Goal: Task Accomplishment & Management: Use online tool/utility

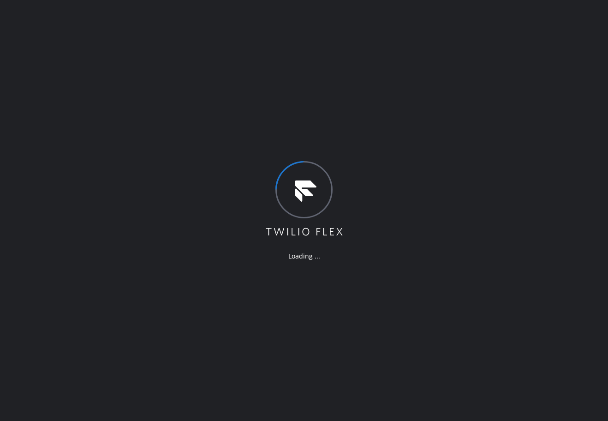
click at [175, 191] on div "Loading ..." at bounding box center [304, 210] width 608 height 421
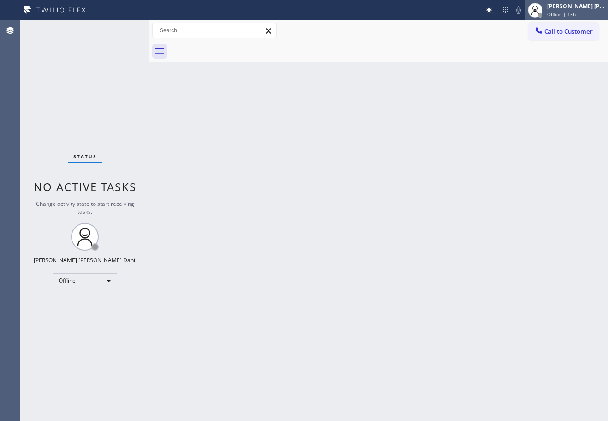
click at [569, 7] on div "[PERSON_NAME] [PERSON_NAME] Dahil" at bounding box center [576, 6] width 58 height 8
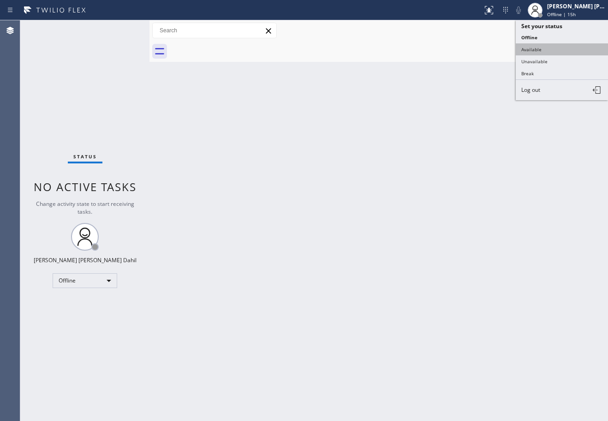
click at [557, 47] on button "Available" at bounding box center [562, 49] width 92 height 12
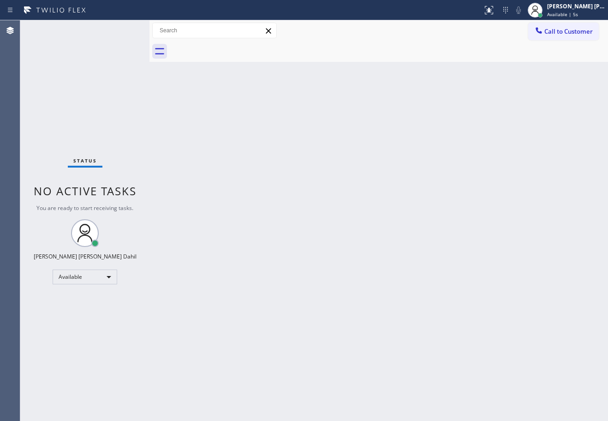
click at [326, 164] on div "Back to Dashboard Change Sender ID Customers Technicians Select a contact Outbo…" at bounding box center [379, 220] width 459 height 401
click at [315, 137] on div "Back to Dashboard Change Sender ID Customers Technicians Select a contact Outbo…" at bounding box center [379, 220] width 459 height 401
click at [316, 138] on div "Back to Dashboard Change Sender ID Customers Technicians Select a contact Outbo…" at bounding box center [379, 220] width 459 height 401
drag, startPoint x: 149, startPoint y: 31, endPoint x: 163, endPoint y: 38, distance: 16.1
click at [164, 38] on div at bounding box center [164, 220] width 0 height 401
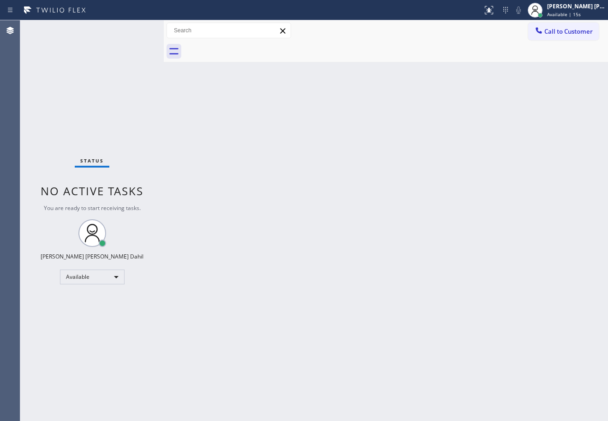
click at [293, 178] on div "Back to Dashboard Change Sender ID Customers Technicians Select a contact Outbo…" at bounding box center [386, 220] width 445 height 401
click at [132, 29] on div "Status No active tasks You are ready to start receiving tasks. [PERSON_NAME] [P…" at bounding box center [92, 220] width 144 height 401
drag, startPoint x: 132, startPoint y: 29, endPoint x: 150, endPoint y: 30, distance: 18.0
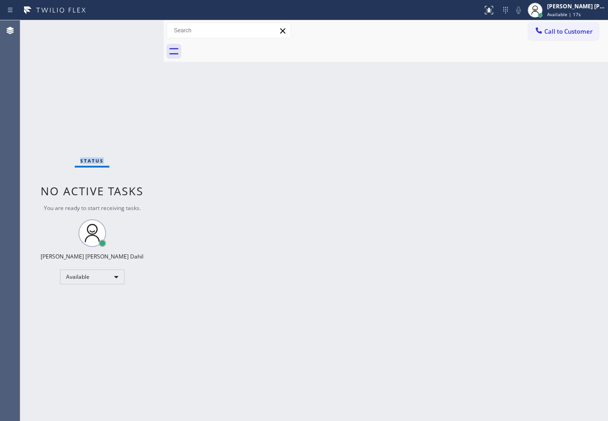
click at [135, 29] on div "Status No active tasks You are ready to start receiving tasks. [PERSON_NAME] [P…" at bounding box center [92, 220] width 144 height 401
drag, startPoint x: 163, startPoint y: 29, endPoint x: 163, endPoint y: 41, distance: 12.0
click at [163, 29] on div at bounding box center [163, 220] width 0 height 401
click at [278, 146] on div "Back to Dashboard Change Sender ID Customers Technicians Select a contact Outbo…" at bounding box center [384, 220] width 447 height 401
click at [132, 29] on div "Status No active tasks You are ready to start receiving tasks. [PERSON_NAME] [P…" at bounding box center [90, 220] width 141 height 401
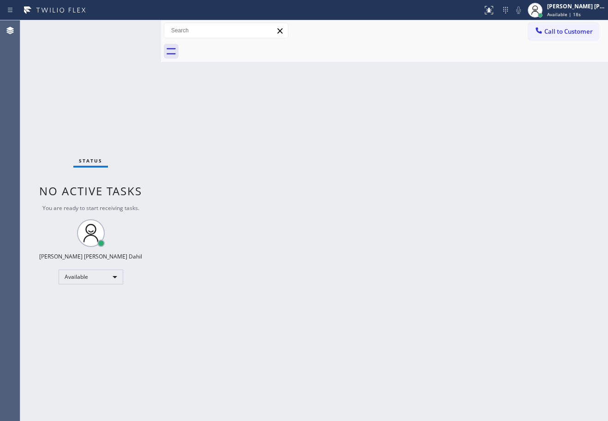
click at [132, 29] on div "Status No active tasks You are ready to start receiving tasks. [PERSON_NAME] [P…" at bounding box center [90, 220] width 141 height 401
drag, startPoint x: 445, startPoint y: 286, endPoint x: 441, endPoint y: 405, distance: 119.2
click at [451, 301] on div "Back to Dashboard Change Sender ID Customers Technicians Select a contact Outbo…" at bounding box center [384, 220] width 447 height 401
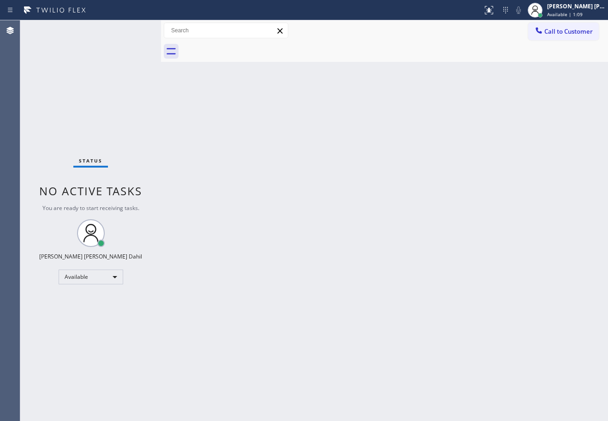
drag, startPoint x: 358, startPoint y: 57, endPoint x: 312, endPoint y: 56, distance: 46.2
click at [358, 57] on div at bounding box center [394, 51] width 427 height 21
click at [366, 149] on div "Back to Dashboard Change Sender ID Customers Technicians Select a contact Outbo…" at bounding box center [384, 220] width 447 height 401
drag, startPoint x: 366, startPoint y: 149, endPoint x: 418, endPoint y: 227, distance: 94.2
click at [367, 155] on div "Back to Dashboard Change Sender ID Customers Technicians Select a contact Outbo…" at bounding box center [384, 220] width 447 height 401
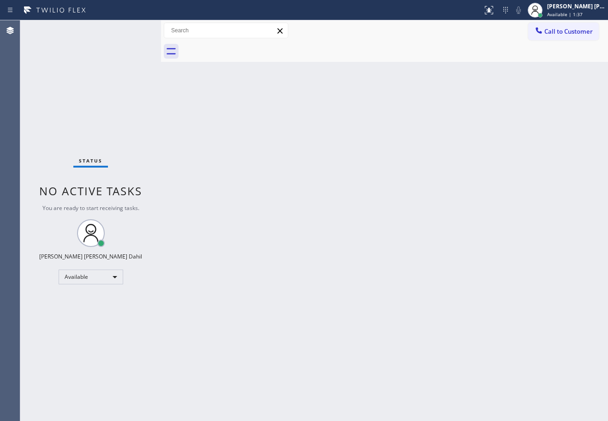
click at [444, 330] on div "Back to Dashboard Change Sender ID Customers Technicians Select a contact Outbo…" at bounding box center [384, 220] width 447 height 401
click at [315, 299] on div "Back to Dashboard Change Sender ID Customers Technicians Select a contact Outbo…" at bounding box center [384, 220] width 447 height 401
click at [132, 29] on div "Status No active tasks You are ready to start receiving tasks. [PERSON_NAME] [P…" at bounding box center [90, 220] width 141 height 401
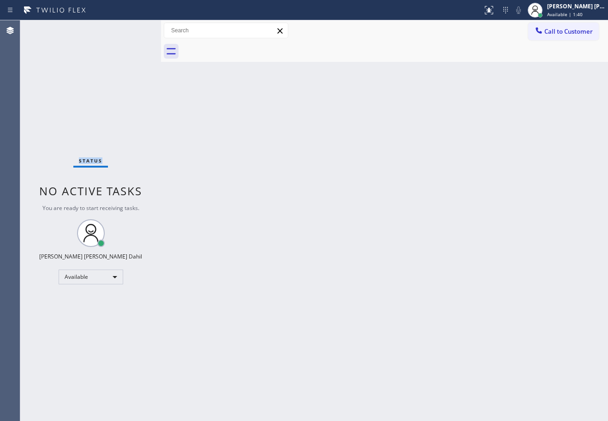
click at [132, 29] on div "Status No active tasks You are ready to start receiving tasks. [PERSON_NAME] [P…" at bounding box center [90, 220] width 141 height 401
drag, startPoint x: 323, startPoint y: 223, endPoint x: 319, endPoint y: 226, distance: 4.9
click at [319, 226] on div "Back to Dashboard Change Sender ID Customers Technicians Select a contact Outbo…" at bounding box center [384, 220] width 447 height 401
click at [123, 35] on div "Status No active tasks You are ready to start receiving tasks. [PERSON_NAME] [P…" at bounding box center [90, 220] width 141 height 401
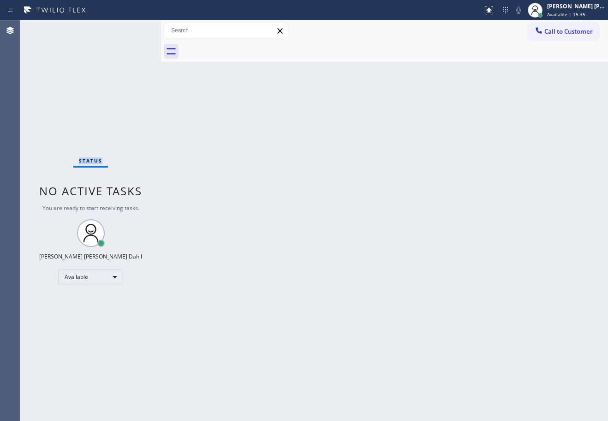
click at [122, 35] on div "Status No active tasks You are ready to start receiving tasks. [PERSON_NAME] [P…" at bounding box center [90, 220] width 141 height 401
click at [122, 34] on div "Status No active tasks You are ready to start receiving tasks. [PERSON_NAME] [P…" at bounding box center [90, 220] width 141 height 401
click at [122, 33] on div "Status No active tasks You are ready to start receiving tasks. [PERSON_NAME] [P…" at bounding box center [90, 220] width 141 height 401
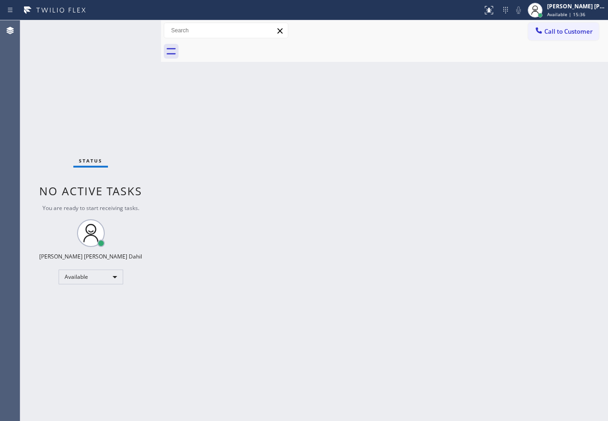
click at [317, 252] on div "Back to Dashboard Change Sender ID Customers Technicians Select a contact Outbo…" at bounding box center [384, 220] width 447 height 401
click at [318, 252] on div "Back to Dashboard Change Sender ID Customers Technicians Select a contact Outbo…" at bounding box center [384, 220] width 447 height 401
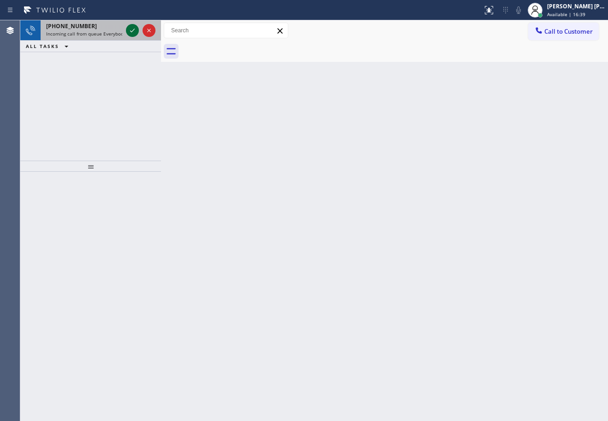
click at [132, 29] on icon at bounding box center [132, 30] width 11 height 11
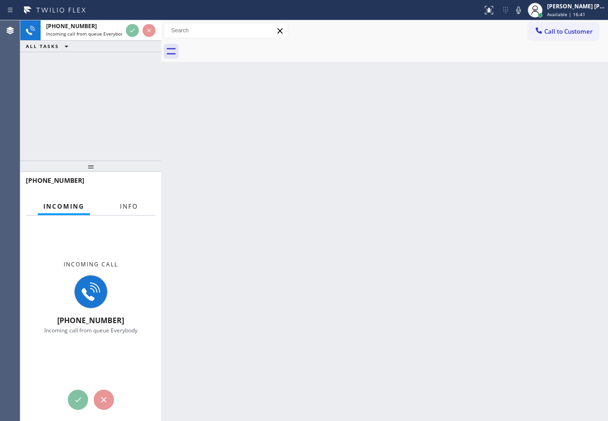
click at [125, 204] on span "Info" at bounding box center [129, 206] width 18 height 8
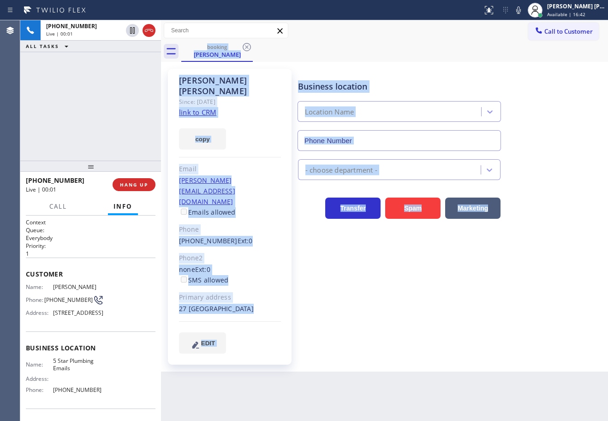
type input "[PHONE_NUMBER]"
click at [442, 101] on div "5 Star Plumbing Emails" at bounding box center [400, 109] width 208 height 24
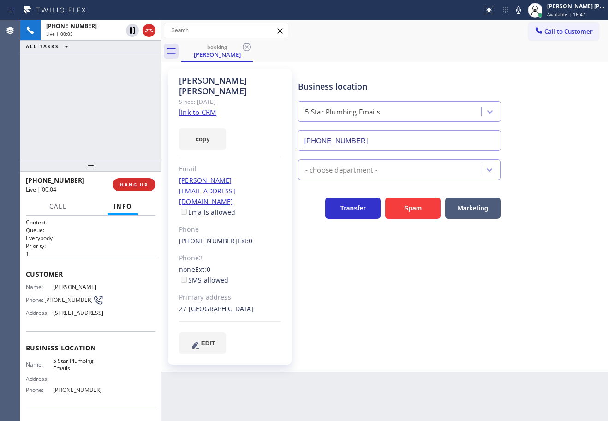
click at [211, 108] on link "link to CRM" at bounding box center [197, 112] width 37 height 9
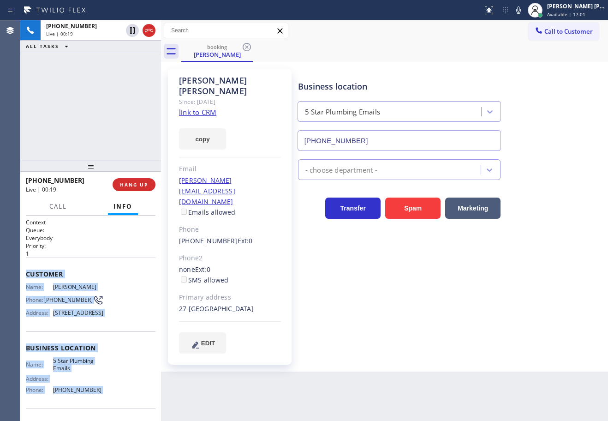
scroll to position [74, 0]
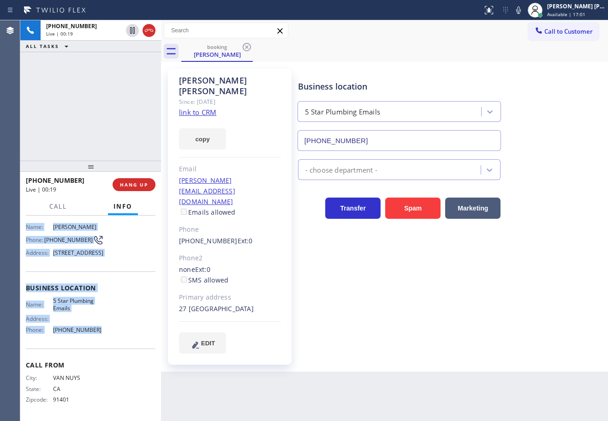
drag, startPoint x: 24, startPoint y: 271, endPoint x: 167, endPoint y: 311, distance: 148.5
click at [106, 337] on div "Context Queue: Everybody Priority: 1 Customer Name: [PERSON_NAME] Phone: [PHONE…" at bounding box center [90, 318] width 141 height 205
click at [524, 11] on icon at bounding box center [518, 10] width 11 height 11
click at [524, 10] on icon at bounding box center [518, 10] width 11 height 11
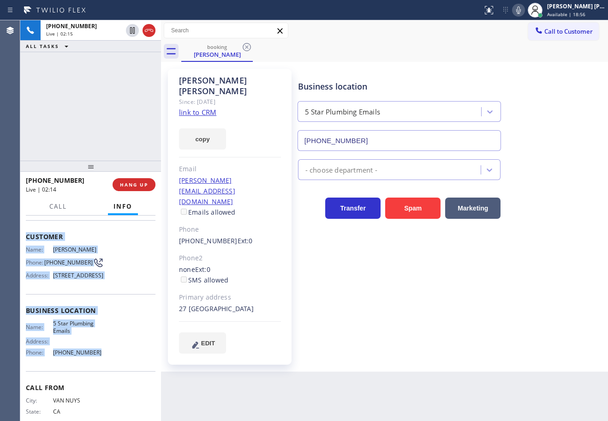
scroll to position [0, 0]
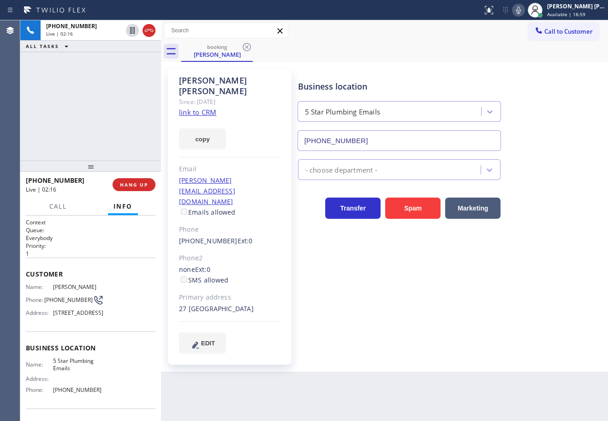
click at [196, 376] on div "Back to Dashboard Change Sender ID Customers Technicians Select a contact Outbo…" at bounding box center [384, 220] width 447 height 401
click at [524, 10] on icon at bounding box center [518, 10] width 11 height 11
click at [522, 10] on rect at bounding box center [519, 9] width 6 height 6
click at [123, 112] on div "[PHONE_NUMBER] Live | 04:49 ALL TASKS ALL TASKS ACTIVE TASKS TASKS IN WRAP UP […" at bounding box center [90, 90] width 141 height 140
click at [524, 13] on icon at bounding box center [518, 10] width 11 height 11
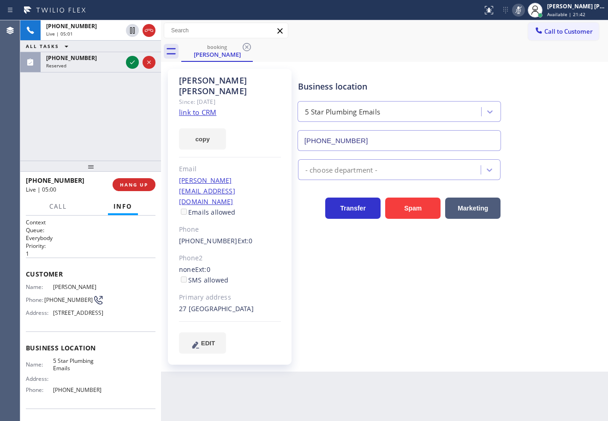
click at [473, 48] on div "booking [PERSON_NAME]" at bounding box center [394, 51] width 427 height 21
click at [129, 34] on icon at bounding box center [132, 30] width 11 height 11
click at [131, 78] on div "[PHONE_NUMBER] Live | 05:02 ALL TASKS ALL TASKS ACTIVE TASKS TASKS IN WRAP UP […" at bounding box center [90, 90] width 141 height 140
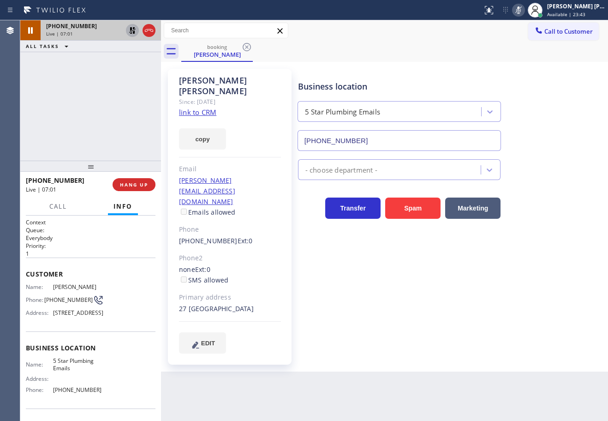
click at [133, 31] on icon at bounding box center [132, 30] width 11 height 11
click at [521, 12] on icon at bounding box center [519, 9] width 5 height 7
drag, startPoint x: 536, startPoint y: 85, endPoint x: 479, endPoint y: 103, distance: 60.0
click at [537, 87] on div "Business location 5 Star Plumbing Emails [PHONE_NUMBER]" at bounding box center [451, 109] width 310 height 84
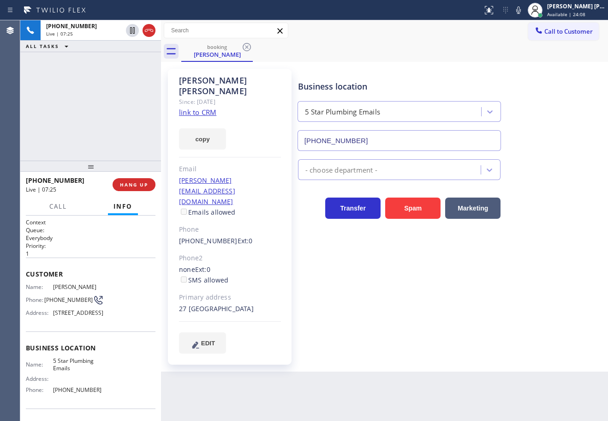
drag, startPoint x: 527, startPoint y: 9, endPoint x: 527, endPoint y: 35, distance: 25.9
click at [521, 10] on icon at bounding box center [519, 9] width 5 height 7
click at [524, 67] on div "Business location 5 Star Plumbing Emails [PHONE_NUMBER]" at bounding box center [451, 109] width 310 height 84
click at [521, 7] on icon at bounding box center [519, 9] width 5 height 7
click at [268, 366] on div "Back to Dashboard Change Sender ID Customers Technicians Select a contact Outbo…" at bounding box center [384, 220] width 447 height 401
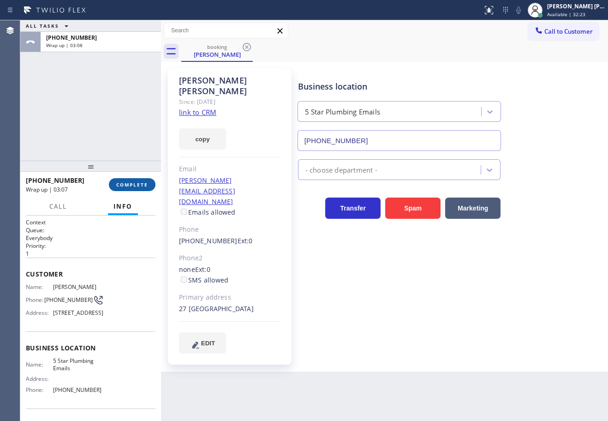
click at [146, 187] on span "COMPLETE" at bounding box center [132, 184] width 32 height 6
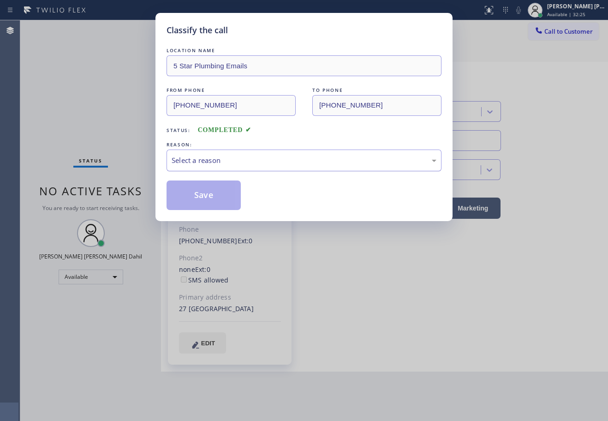
click at [227, 162] on div "Select a reason" at bounding box center [304, 160] width 265 height 11
click at [207, 197] on button "Save" at bounding box center [204, 195] width 74 height 30
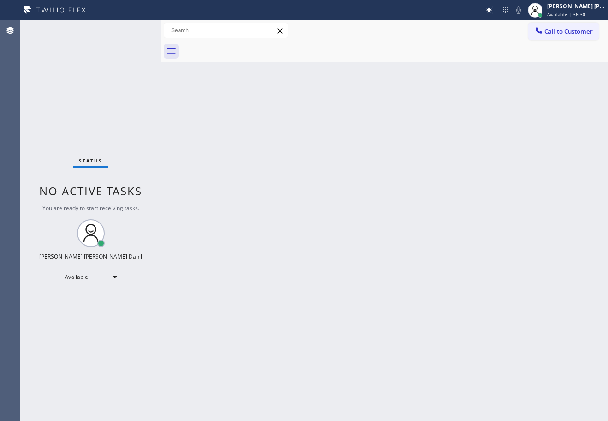
click at [283, 161] on div "Back to Dashboard Change Sender ID Customers Technicians Select a contact Outbo…" at bounding box center [384, 220] width 447 height 401
click at [119, 58] on div "Status No active tasks You are ready to start receiving tasks. [PERSON_NAME] [P…" at bounding box center [90, 220] width 141 height 401
click at [132, 29] on div "Status No active tasks You are ready to start receiving tasks. [PERSON_NAME] [P…" at bounding box center [90, 220] width 141 height 401
click at [192, 143] on div "Back to Dashboard Change Sender ID Customers Technicians Select a contact Outbo…" at bounding box center [384, 220] width 447 height 401
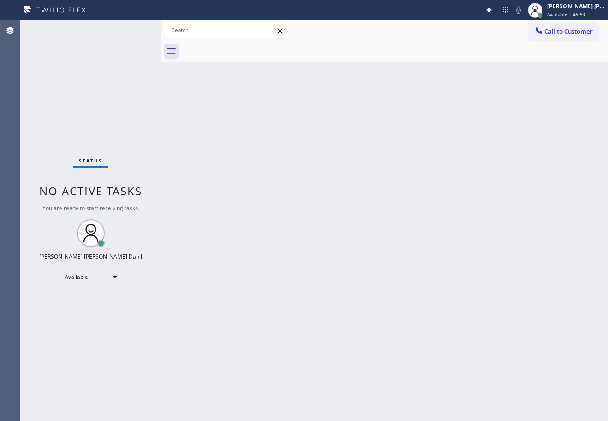
click at [192, 143] on div "Back to Dashboard Change Sender ID Customers Technicians Select a contact Outbo…" at bounding box center [384, 220] width 447 height 401
click at [105, 60] on div "Status No active tasks You are ready to start receiving tasks. [PERSON_NAME] [P…" at bounding box center [90, 220] width 141 height 401
